Goal: Task Accomplishment & Management: Manage account settings

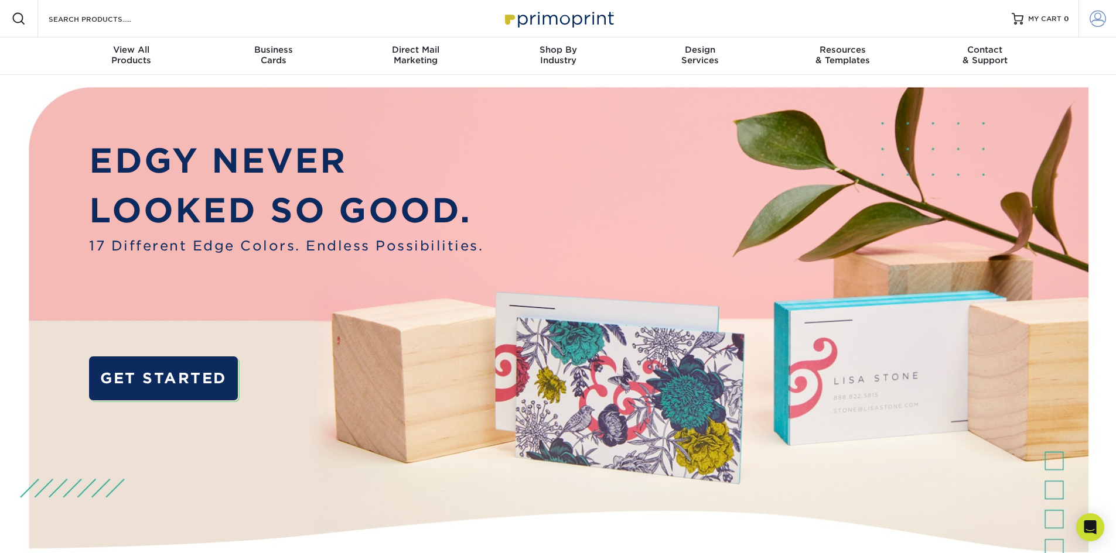
click at [1087, 18] on link "Account" at bounding box center [1096, 18] width 37 height 37
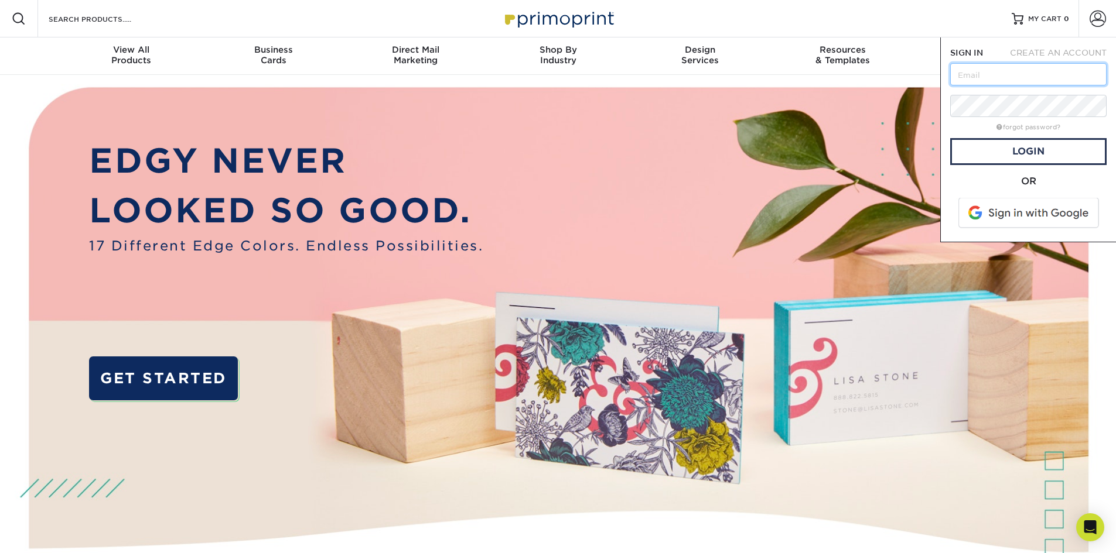
type input "[EMAIL_ADDRESS][DOMAIN_NAME]"
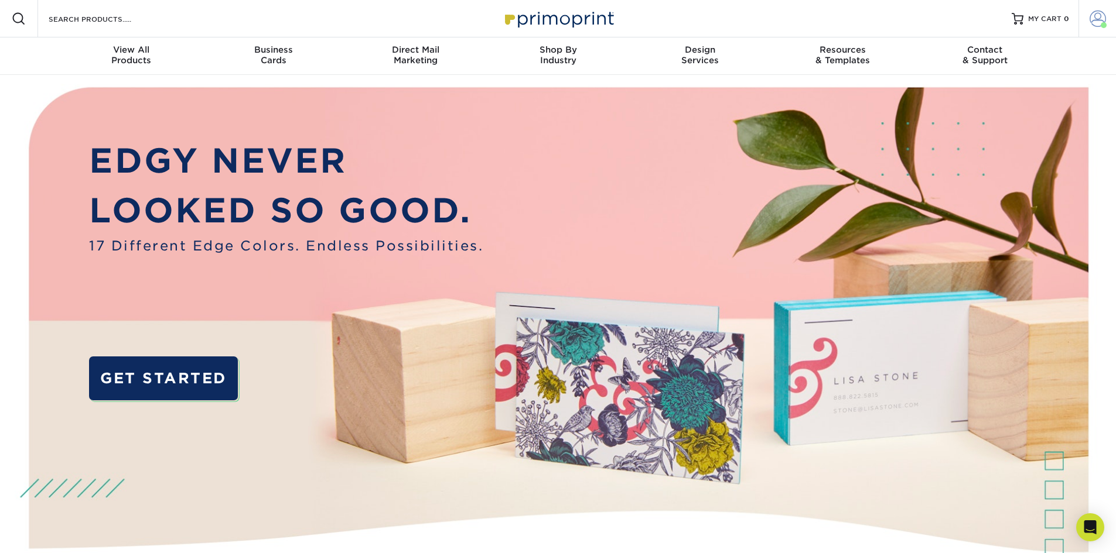
click at [1094, 21] on span at bounding box center [1097, 19] width 16 height 16
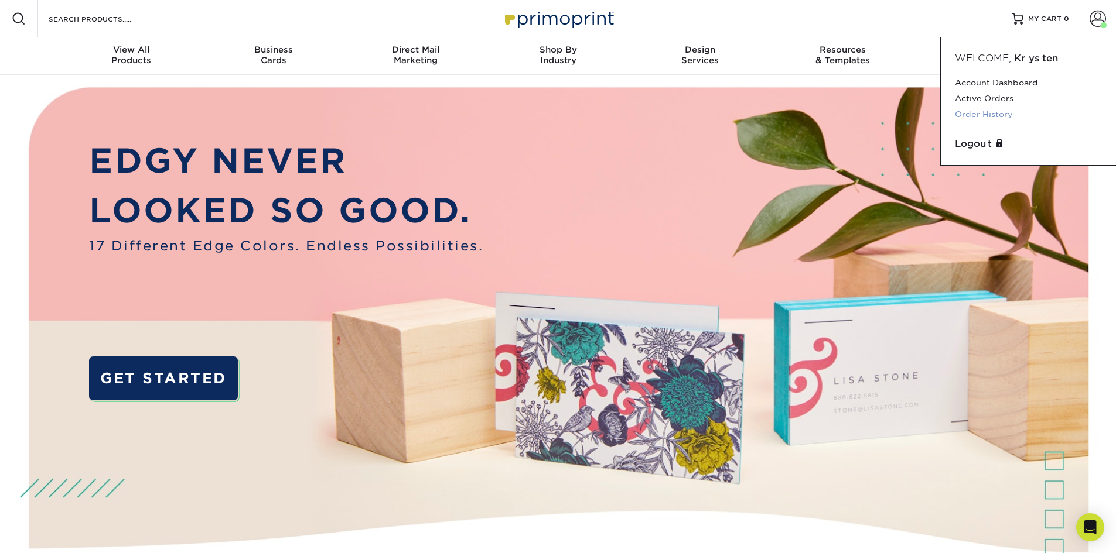
click at [965, 115] on link "Order History" at bounding box center [1028, 115] width 147 height 16
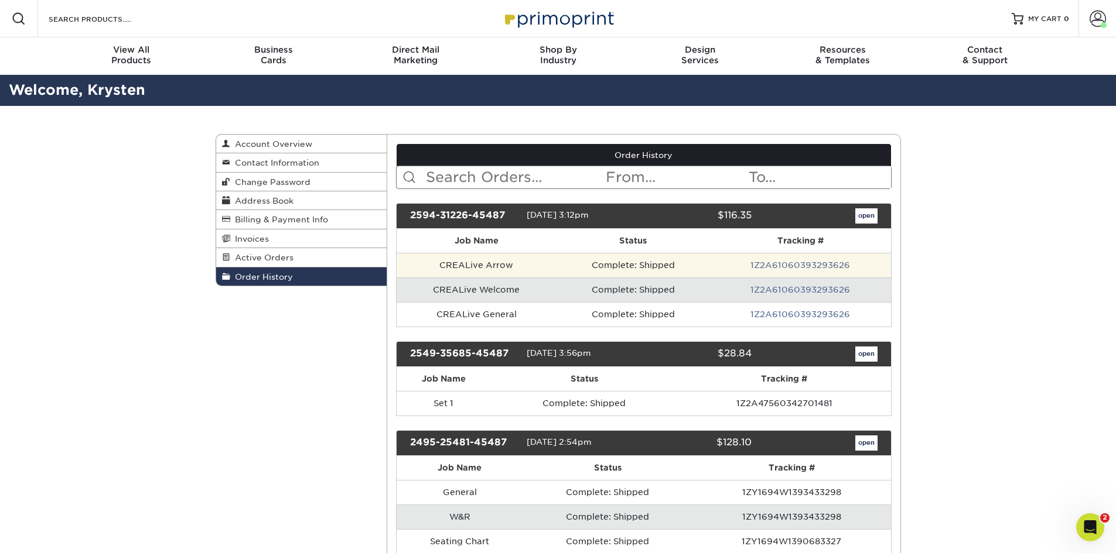
click at [456, 264] on td "CREALive Arrow" at bounding box center [477, 265] width 160 height 25
click at [656, 259] on td "Complete: Shipped" at bounding box center [633, 265] width 154 height 25
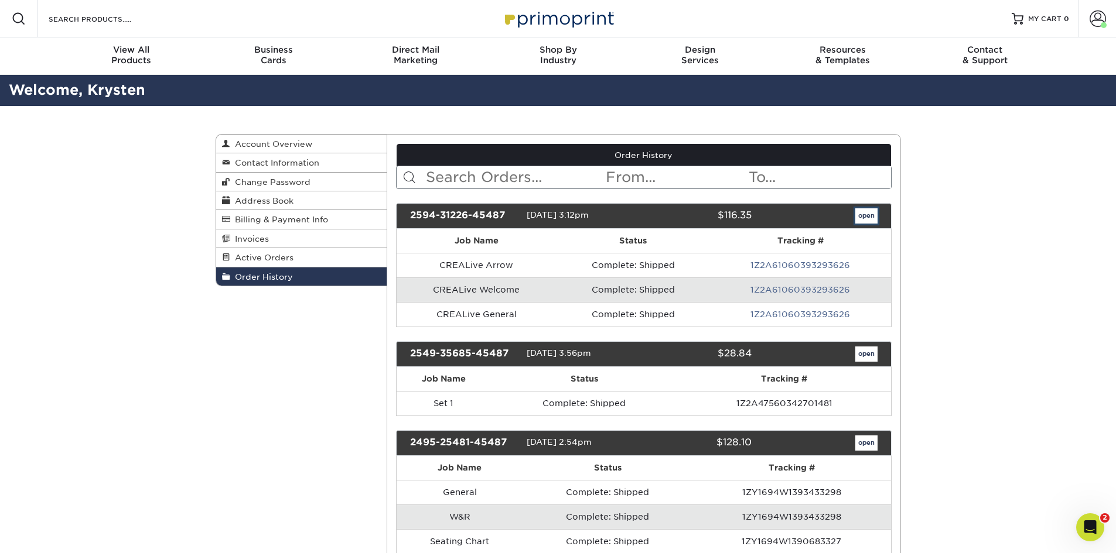
click at [876, 214] on link "open" at bounding box center [866, 216] width 22 height 15
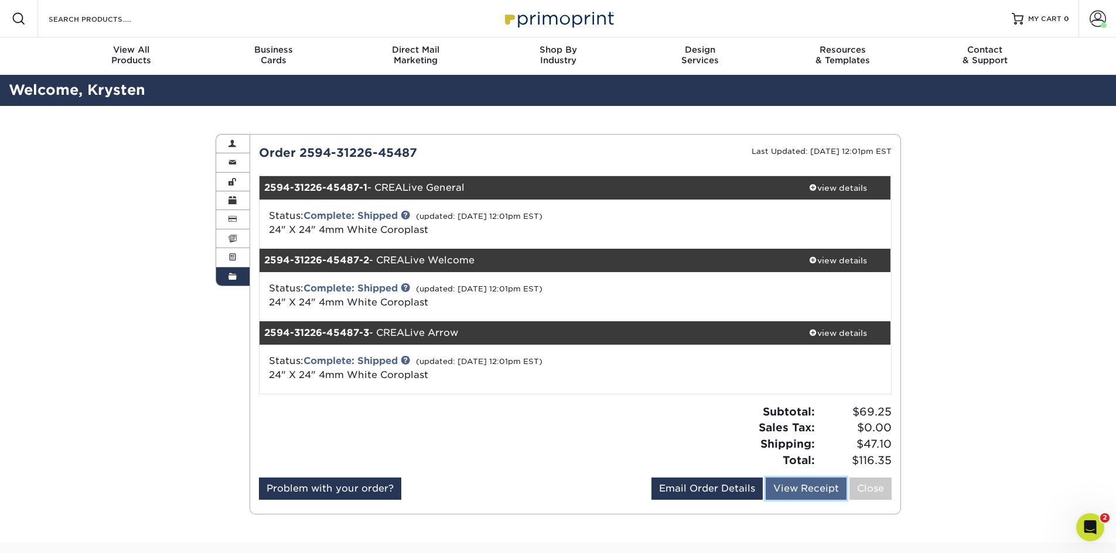
click at [820, 488] on link "View Receipt" at bounding box center [805, 489] width 81 height 22
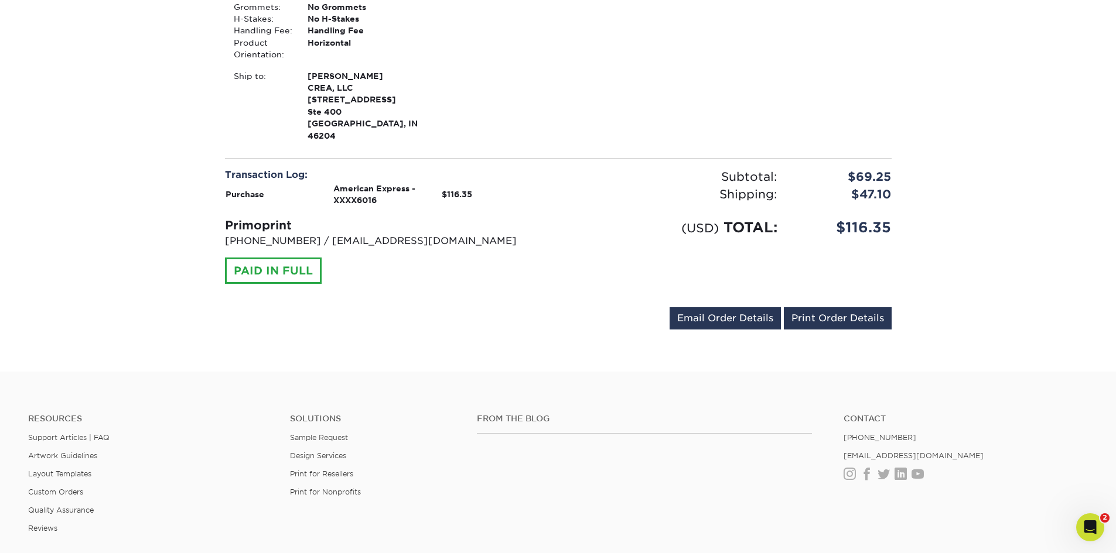
scroll to position [879, 0]
click at [746, 306] on link "Email Order Details" at bounding box center [724, 317] width 111 height 22
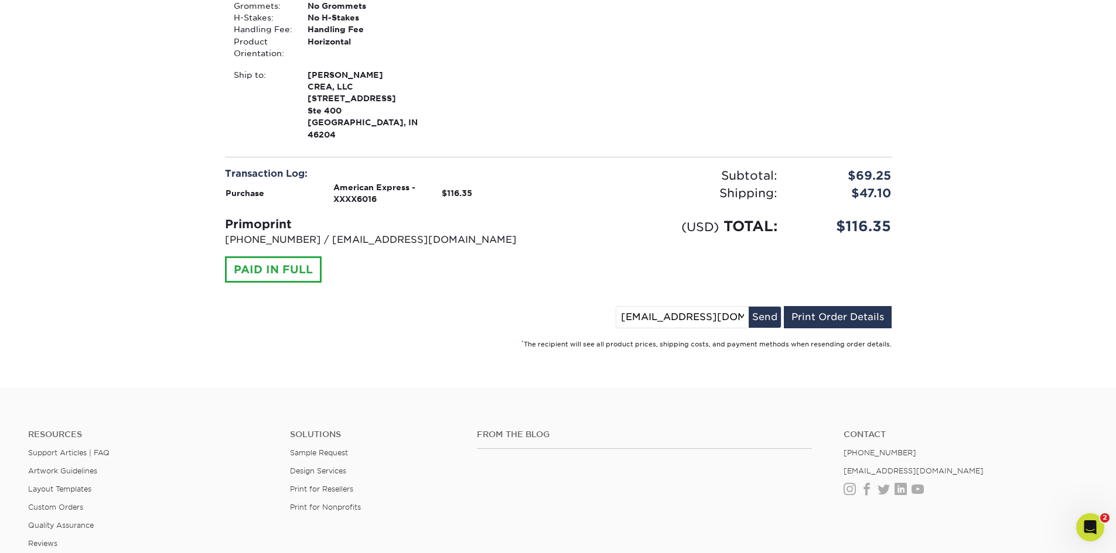
drag, startPoint x: 733, startPoint y: 281, endPoint x: 588, endPoint y: 283, distance: 145.3
click at [588, 306] on div "kschmidt@creallc.com Send Email Order Details Print Order Details" at bounding box center [558, 319] width 667 height 27
type input "sbrown@creallc.com"
click at [768, 307] on button "Send" at bounding box center [765, 317] width 32 height 21
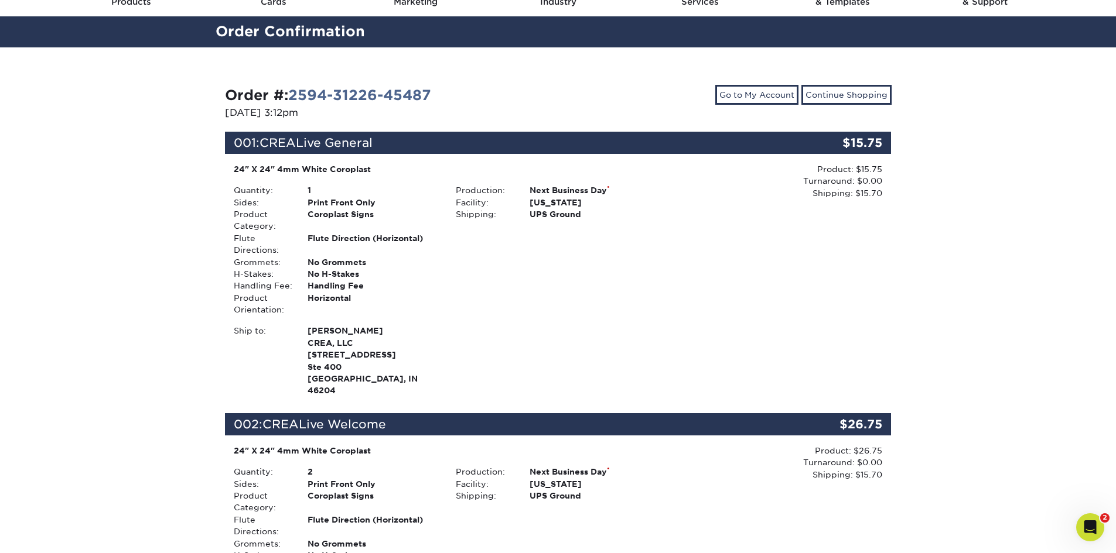
scroll to position [0, 0]
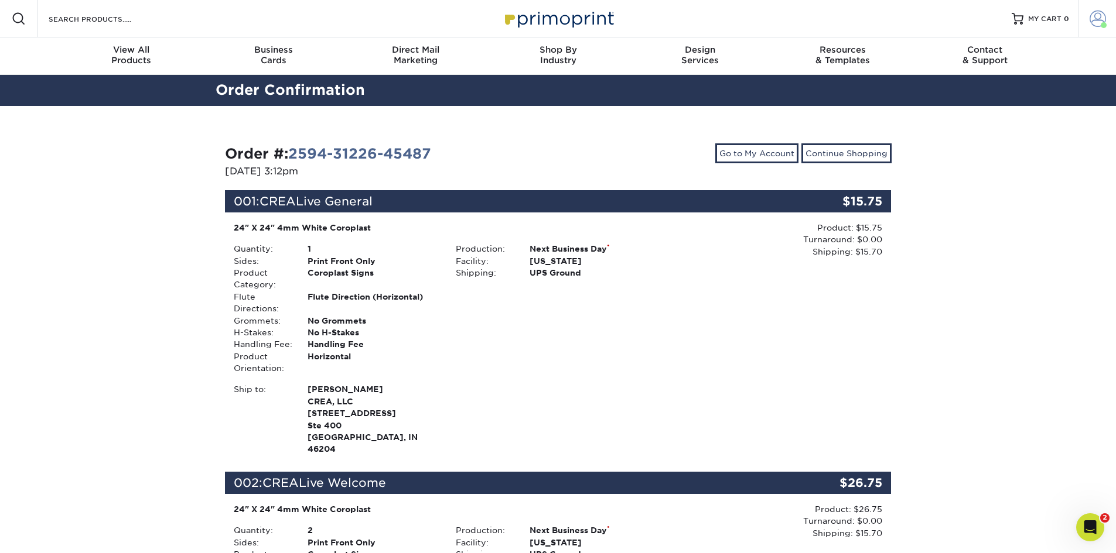
click at [1102, 20] on span at bounding box center [1097, 19] width 16 height 16
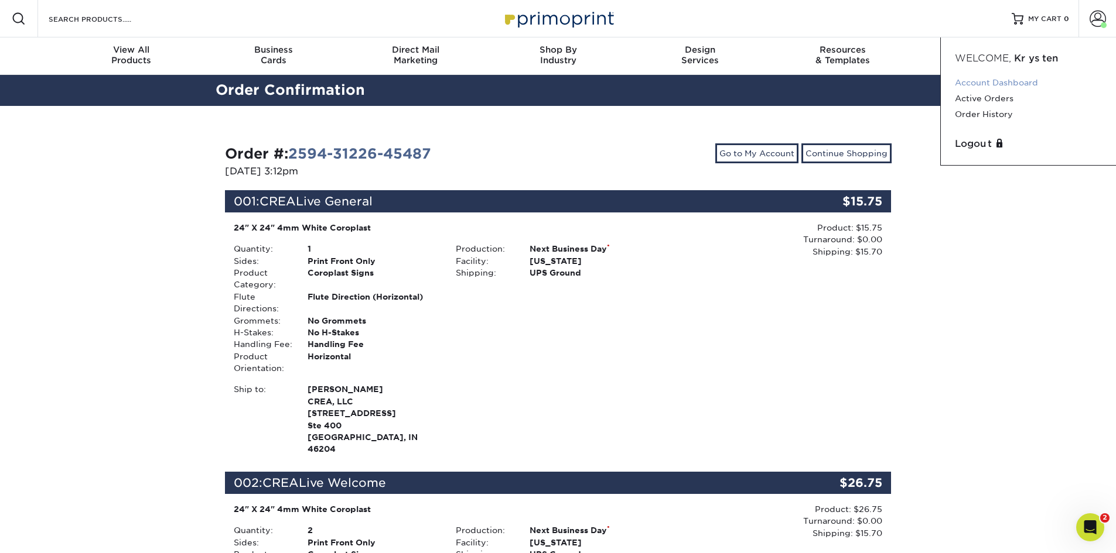
click at [962, 83] on link "Account Dashboard" at bounding box center [1028, 83] width 147 height 16
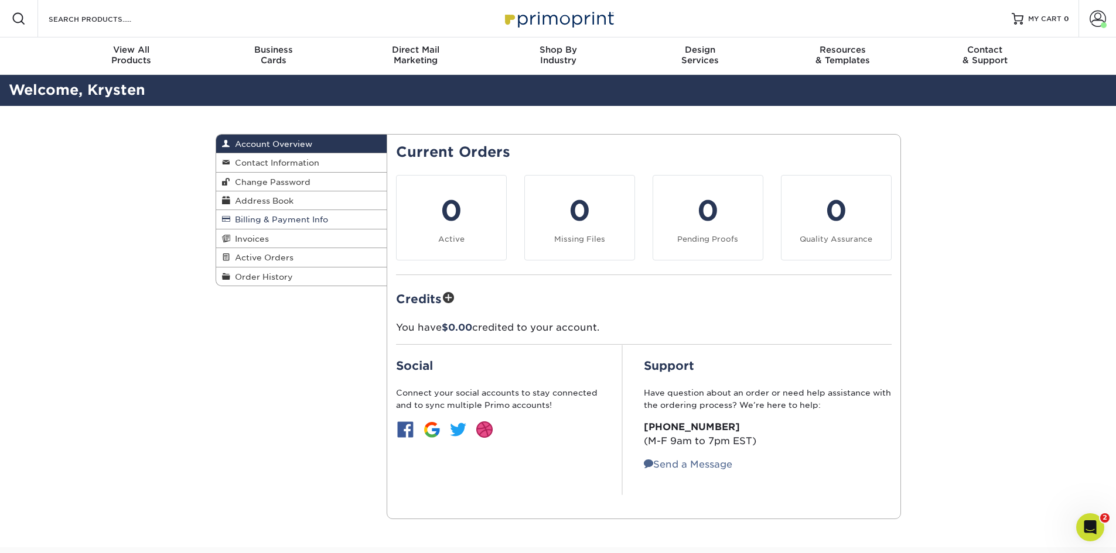
click at [279, 219] on span "Billing & Payment Info" at bounding box center [279, 219] width 98 height 9
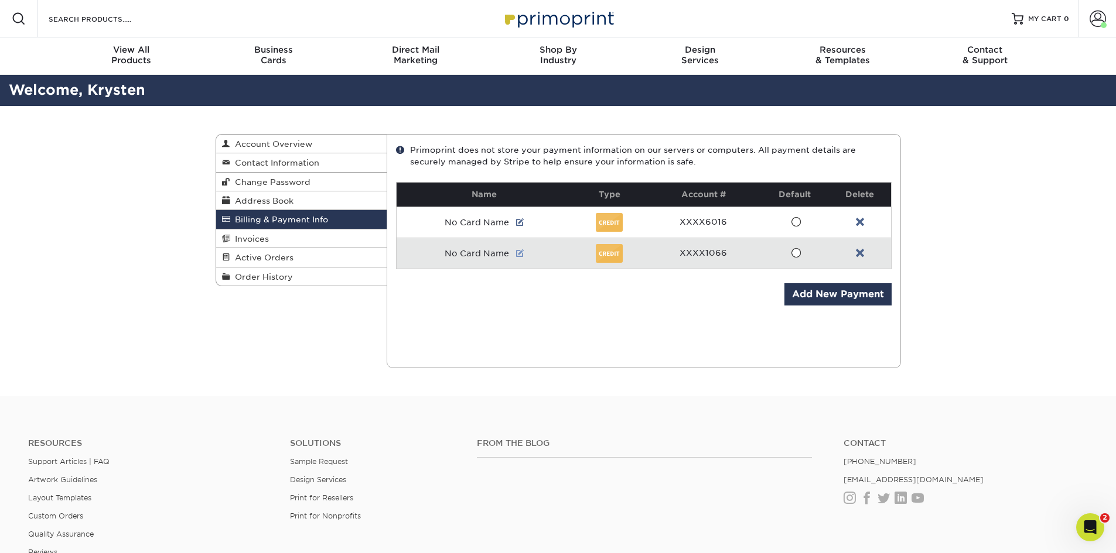
click at [520, 253] on link at bounding box center [520, 253] width 8 height 9
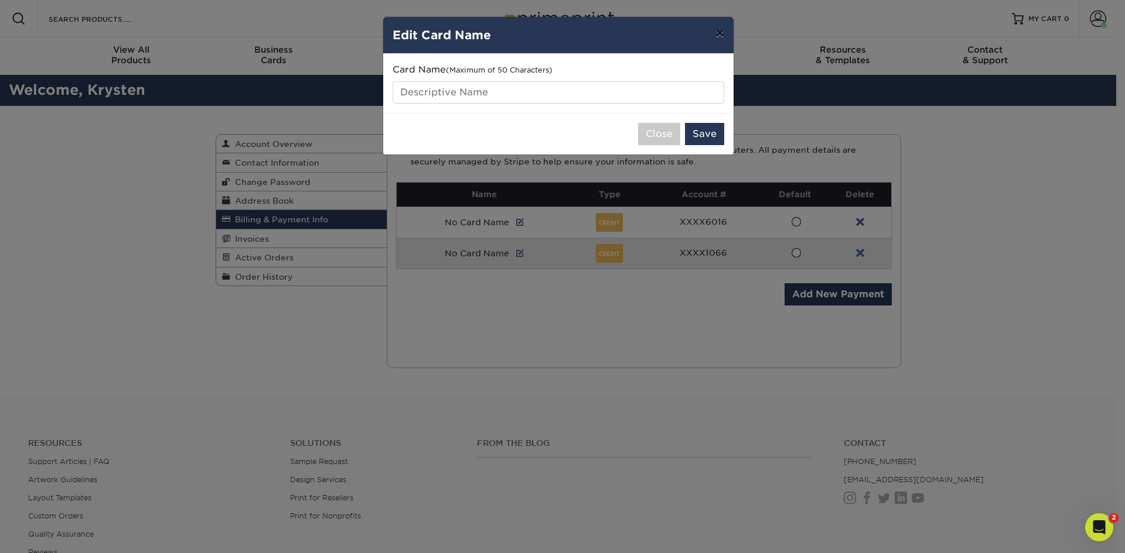
click at [722, 32] on button "×" at bounding box center [719, 33] width 27 height 33
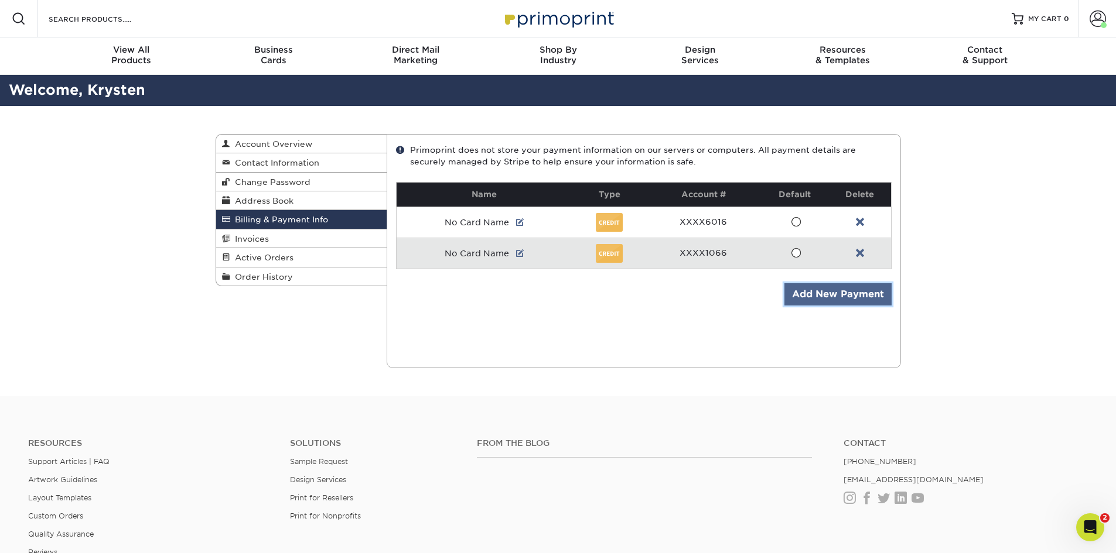
click at [830, 300] on link "Add New Payment" at bounding box center [837, 294] width 107 height 22
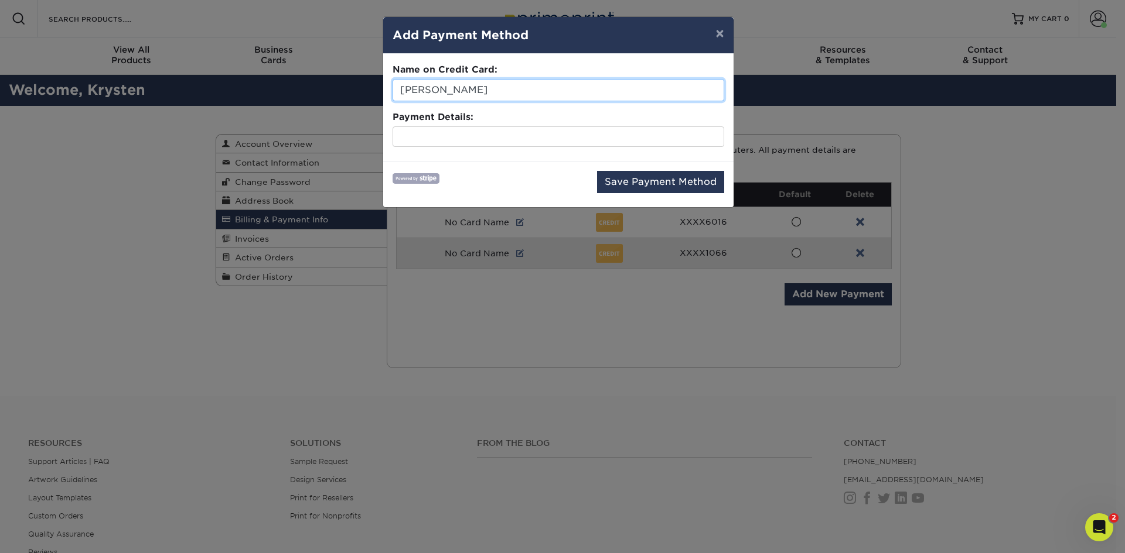
click at [471, 90] on input "[PERSON_NAME]" at bounding box center [557, 90] width 331 height 22
drag, startPoint x: 367, startPoint y: 80, endPoint x: 193, endPoint y: 72, distance: 173.5
click at [193, 72] on div "× Add Payment Method Name on Credit Card: Krysten Schmidt Payment Details: Save…" at bounding box center [562, 276] width 1125 height 553
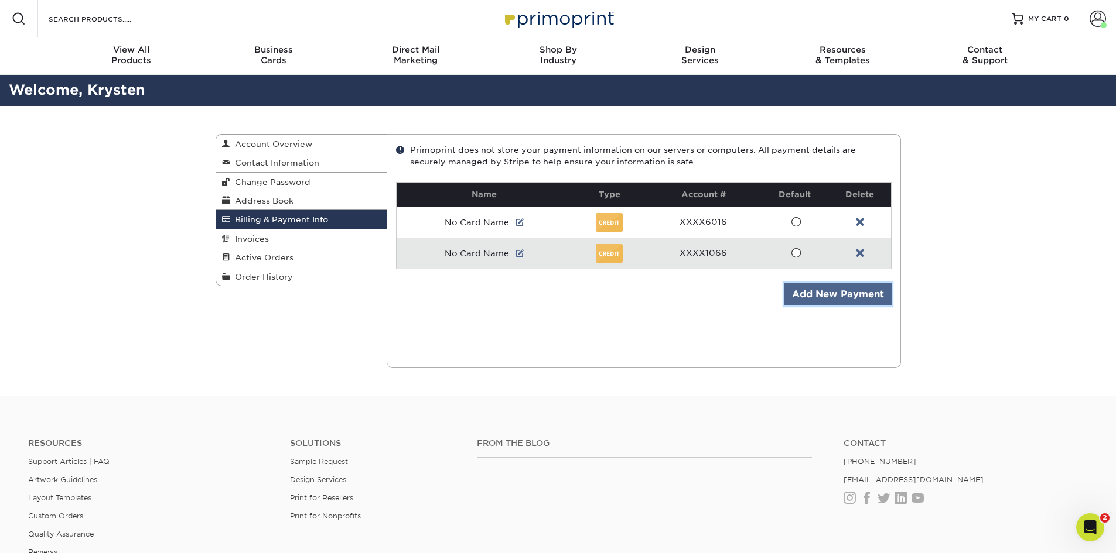
click at [830, 299] on link "Add New Payment" at bounding box center [837, 294] width 107 height 22
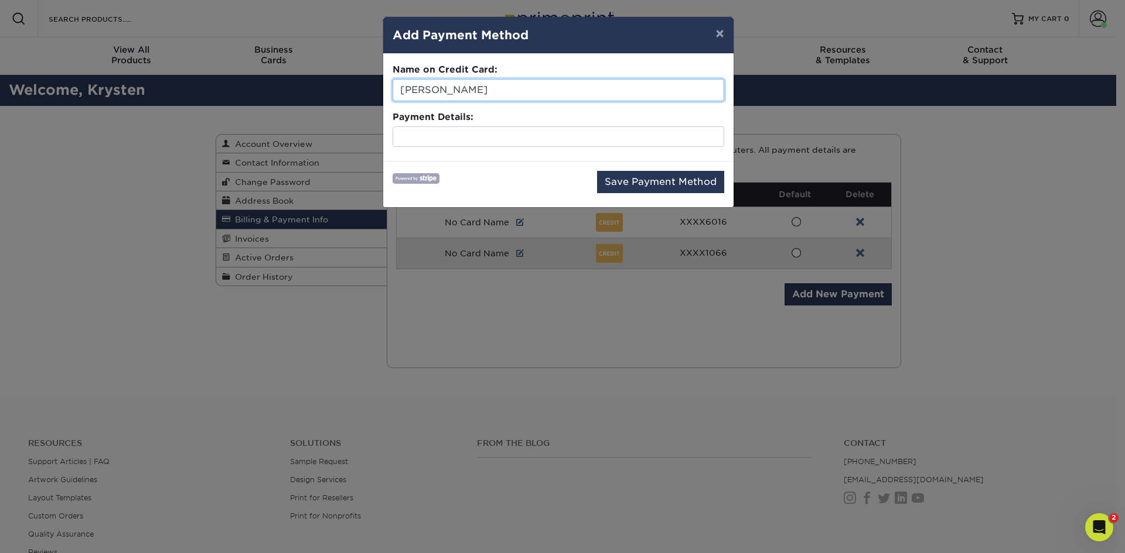
click at [503, 84] on input "[PERSON_NAME]" at bounding box center [557, 90] width 331 height 22
drag, startPoint x: 504, startPoint y: 90, endPoint x: 372, endPoint y: 93, distance: 131.2
click at [372, 93] on div "× Add Payment Method Name on Credit Card: Krysten Schmidt Payment Details: Save…" at bounding box center [562, 276] width 1125 height 553
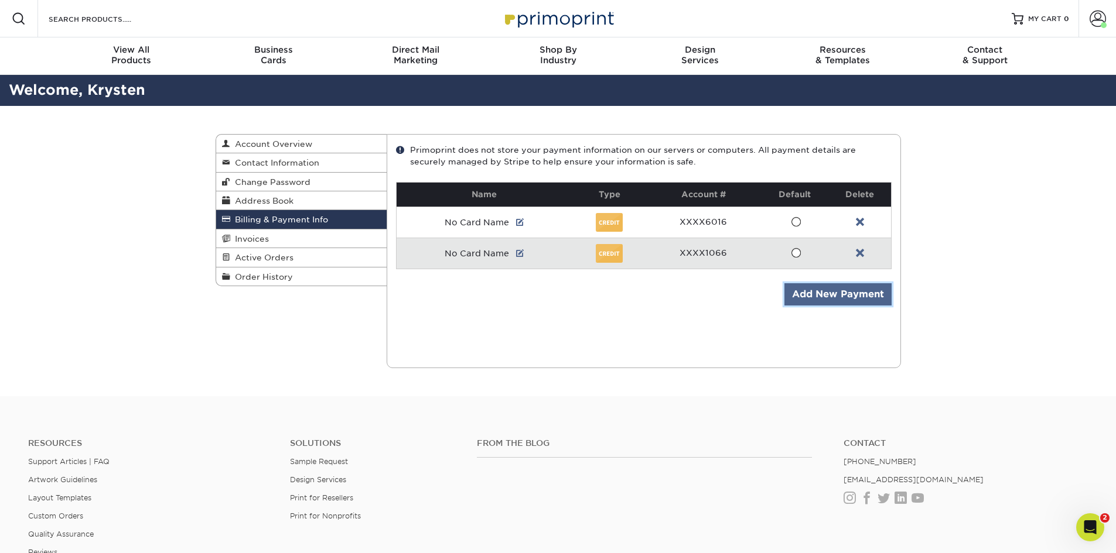
click at [816, 294] on link "Add New Payment" at bounding box center [837, 294] width 107 height 22
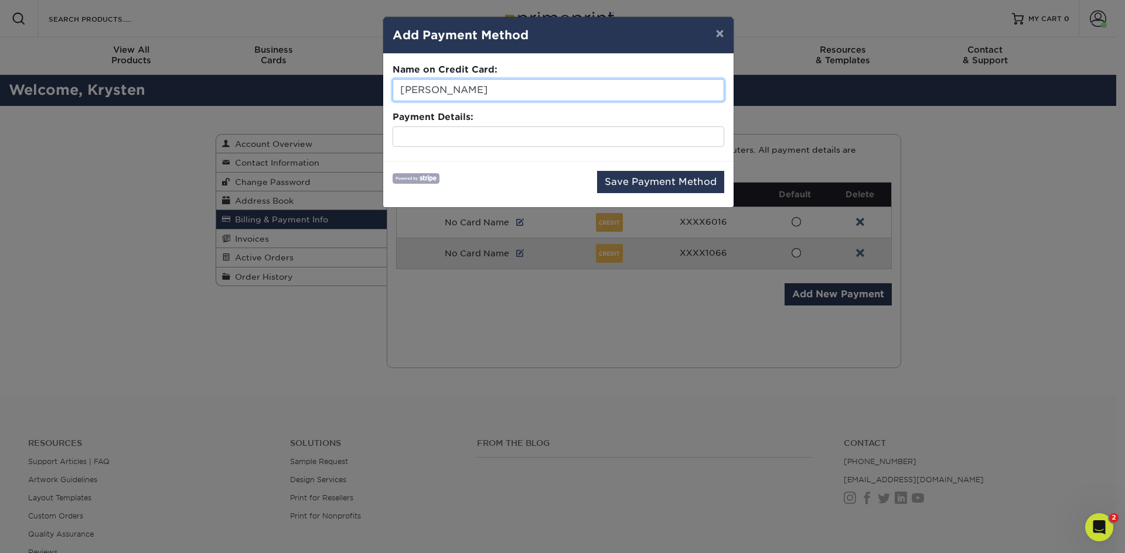
click at [501, 79] on input "[PERSON_NAME]" at bounding box center [557, 90] width 331 height 22
type input "K"
type input "Stefanie L Brown"
click at [718, 32] on button "×" at bounding box center [719, 33] width 27 height 33
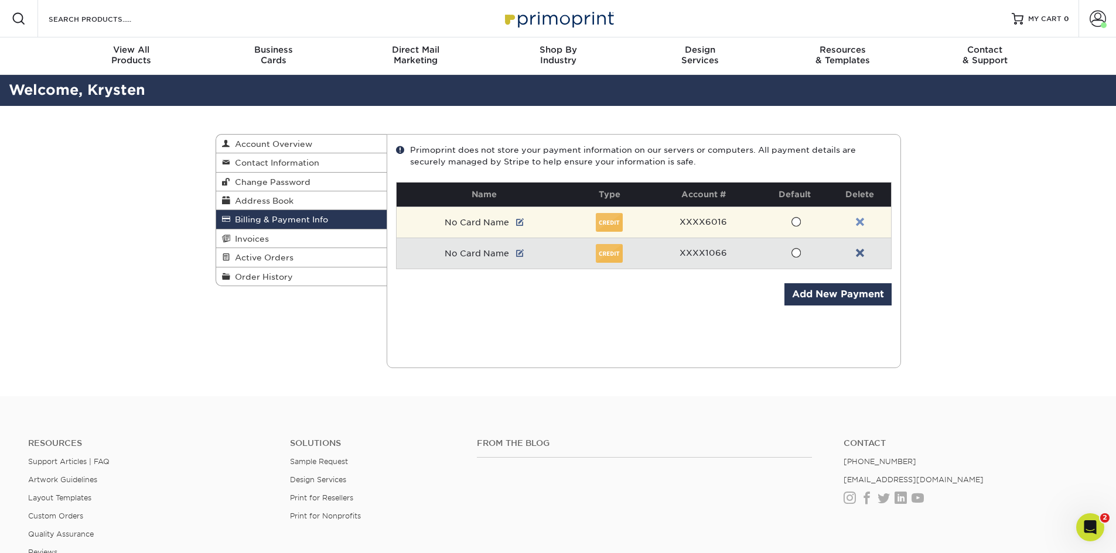
click at [860, 221] on link at bounding box center [860, 222] width 8 height 9
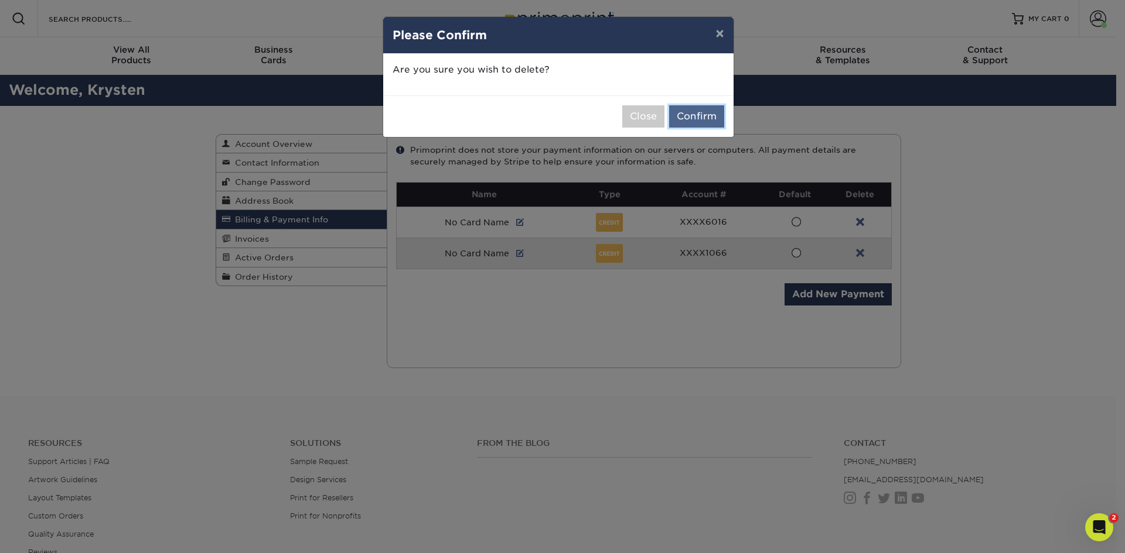
click at [700, 115] on button "Confirm" at bounding box center [696, 116] width 55 height 22
